Goal: Task Accomplishment & Management: Complete application form

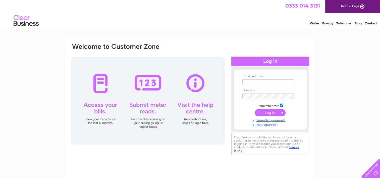
click at [267, 126] on link "Not registered?" at bounding box center [270, 124] width 57 height 5
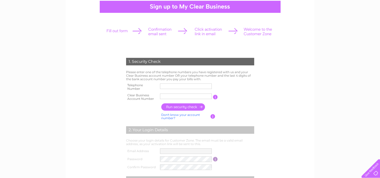
scroll to position [52, 0]
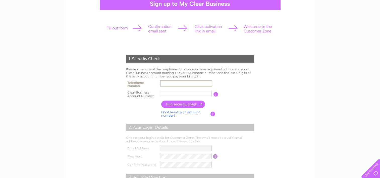
click at [190, 83] on input "text" at bounding box center [186, 83] width 52 height 6
click at [134, 115] on th at bounding box center [142, 114] width 35 height 10
click at [172, 75] on td "Please enter one of the telephone numbers you have registered with us and your …" at bounding box center [190, 72] width 131 height 13
click at [201, 82] on input "text" at bounding box center [186, 84] width 52 height 6
click at [266, 87] on form "1. Security Check Please enter one of the telephone numbers you have registered…" at bounding box center [190, 139] width 239 height 188
